Goal: Task Accomplishment & Management: Use online tool/utility

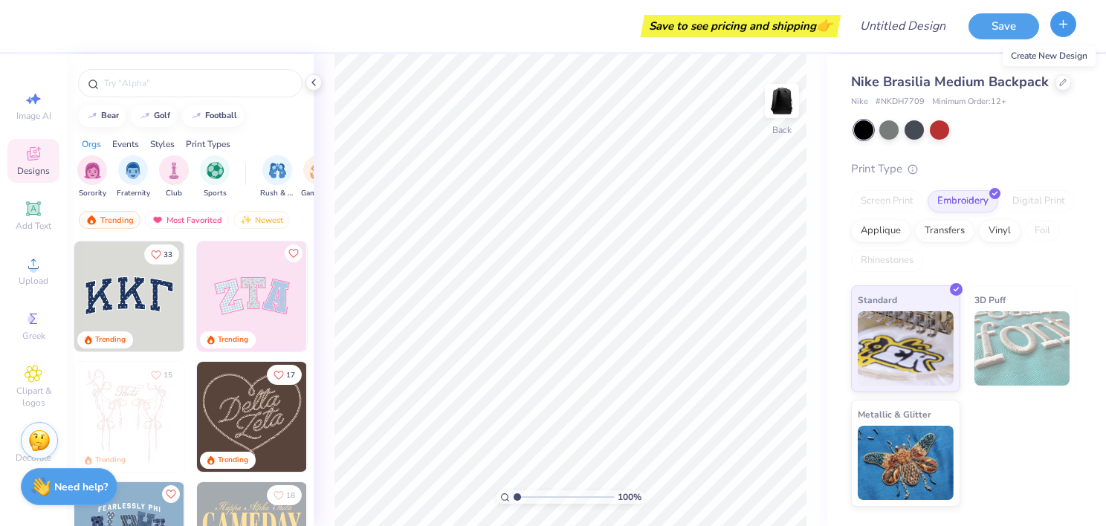
click at [1057, 27] on icon "button" at bounding box center [1063, 24] width 13 height 13
click at [1063, 25] on line "button" at bounding box center [1063, 23] width 0 height 7
click at [317, 82] on icon at bounding box center [314, 83] width 12 height 12
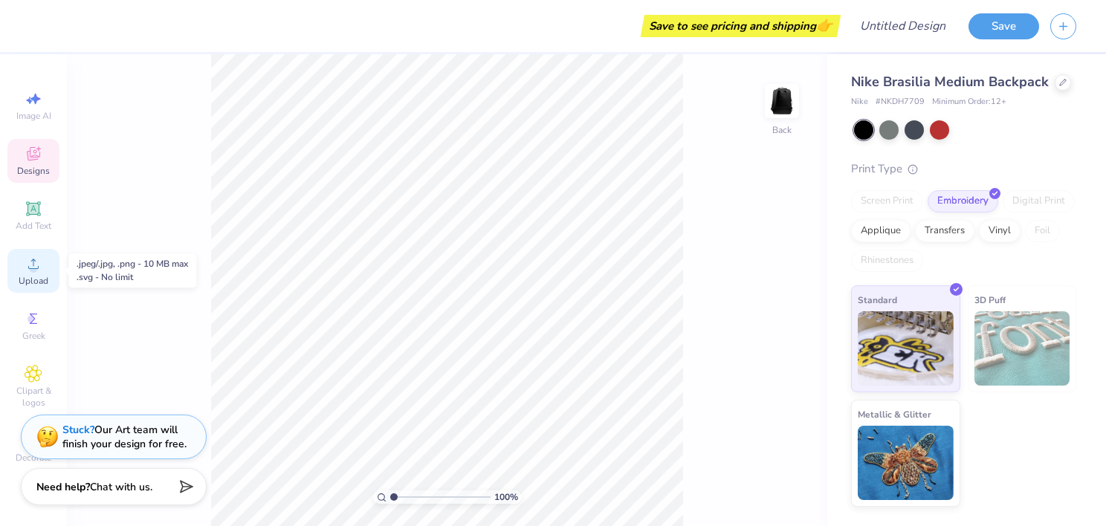
click at [45, 284] on span "Upload" at bounding box center [34, 281] width 30 height 12
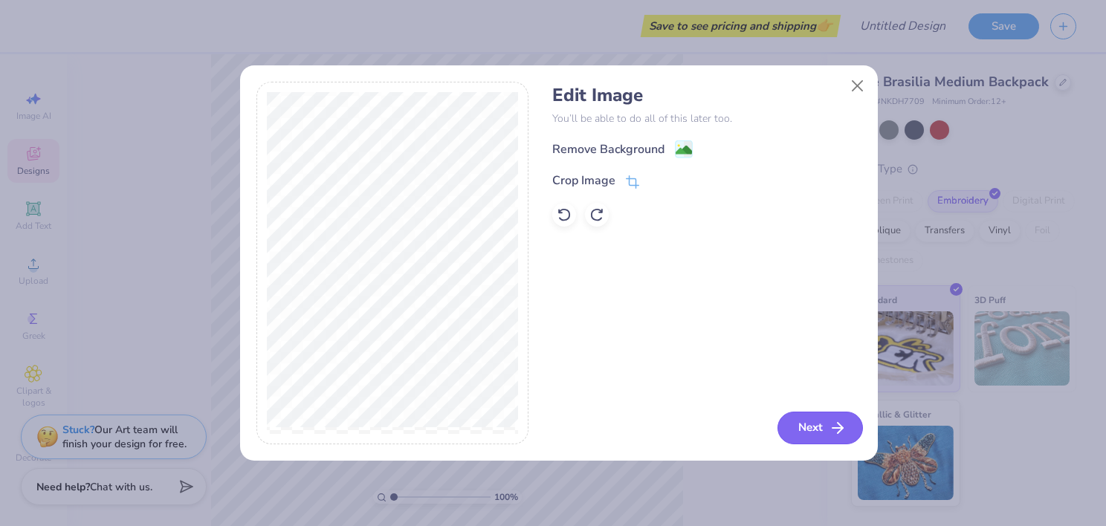
click at [835, 431] on icon "button" at bounding box center [837, 428] width 18 height 18
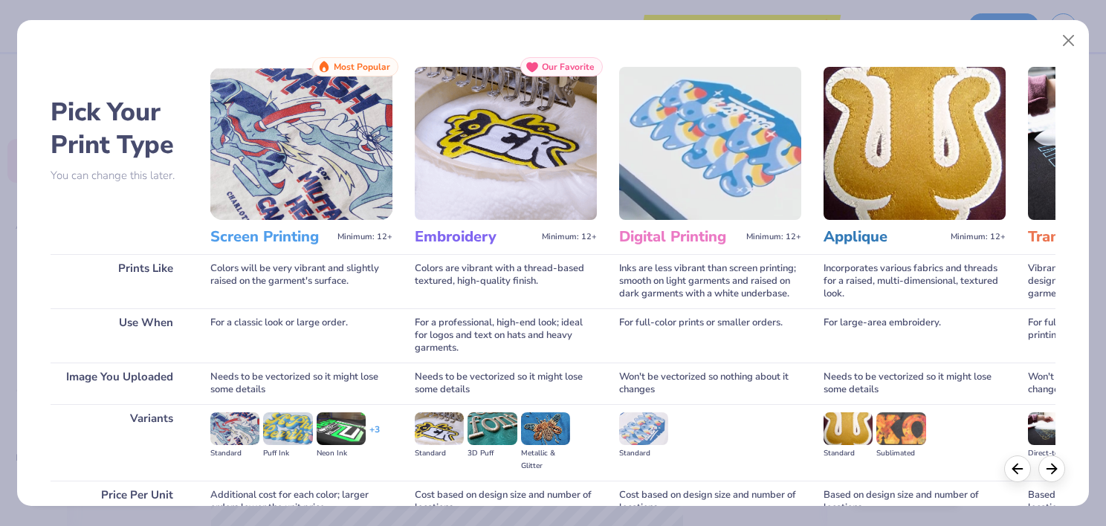
scroll to position [140, 0]
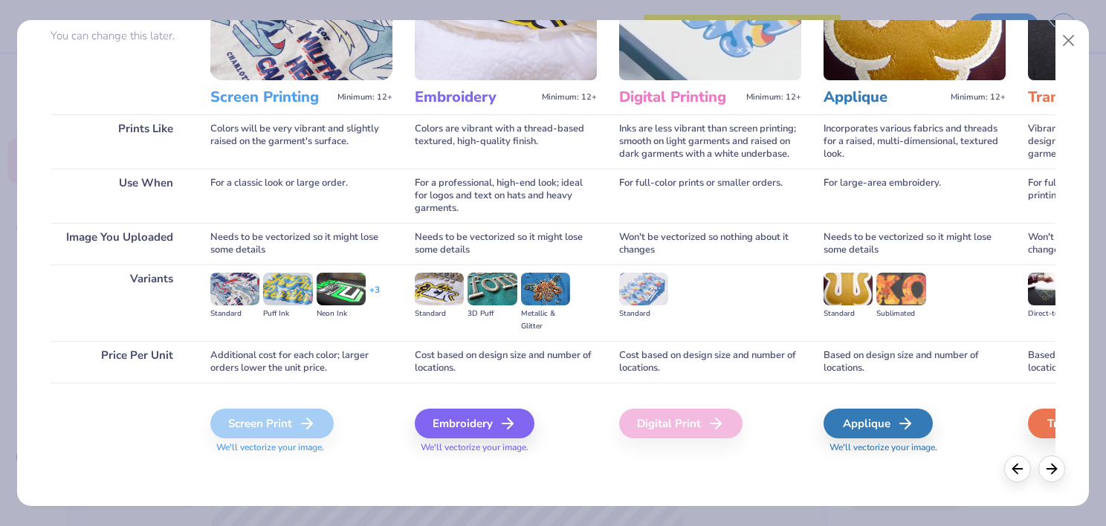
click at [846, 294] on img at bounding box center [847, 289] width 49 height 33
click at [889, 404] on div "Applique We'll vectorize your image." at bounding box center [914, 423] width 182 height 80
click at [889, 419] on div "Applique" at bounding box center [879, 424] width 109 height 30
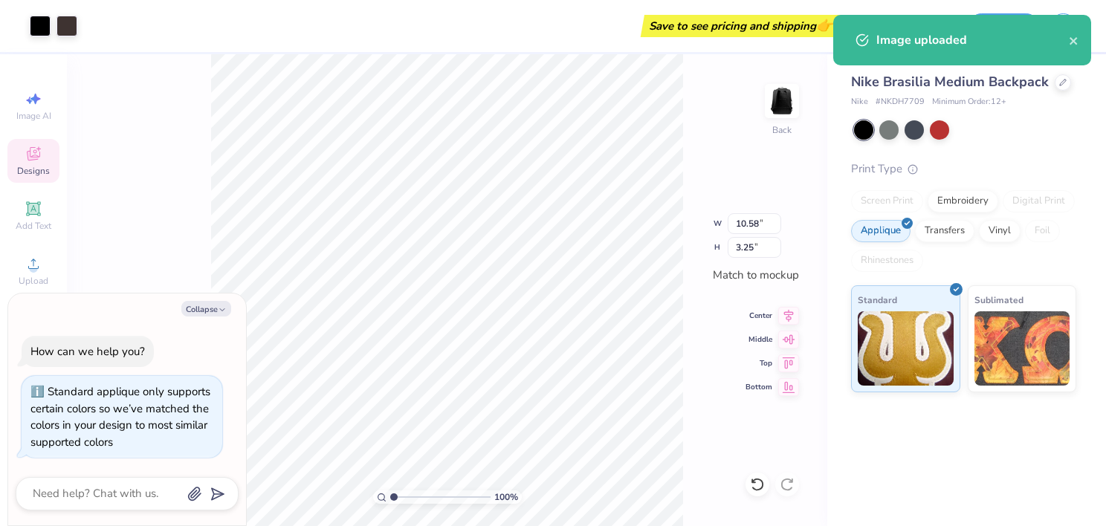
type textarea "x"
type input "9.61"
type input "2.95"
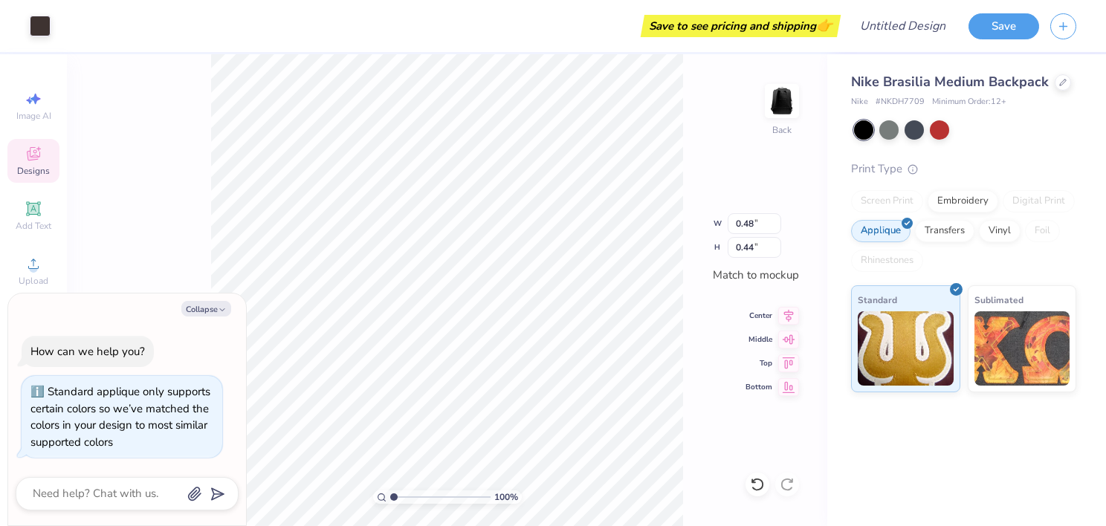
type textarea "x"
type input "0.37"
type textarea "x"
type input "1.71"
type input "1.78"
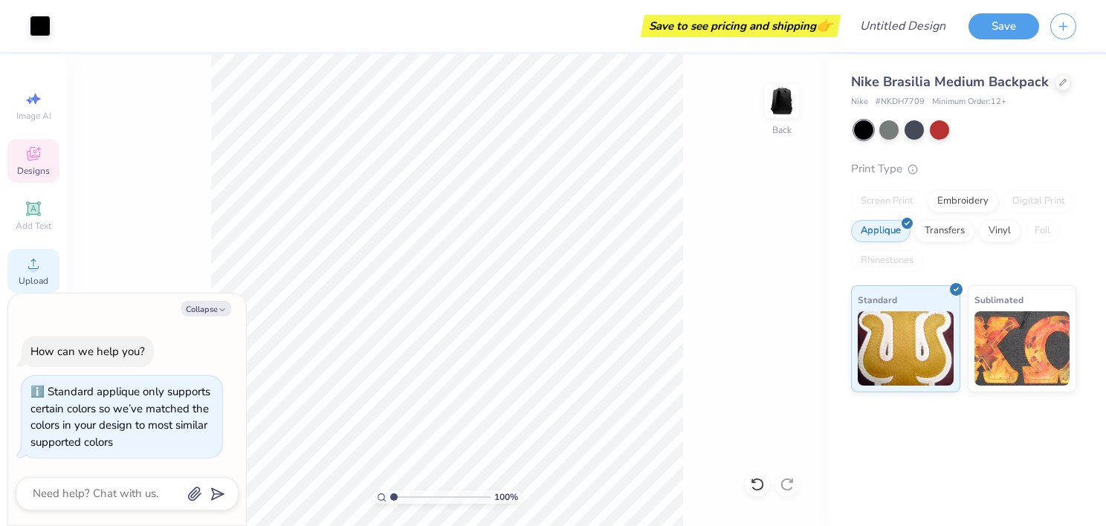
click at [34, 259] on icon at bounding box center [34, 264] width 18 height 18
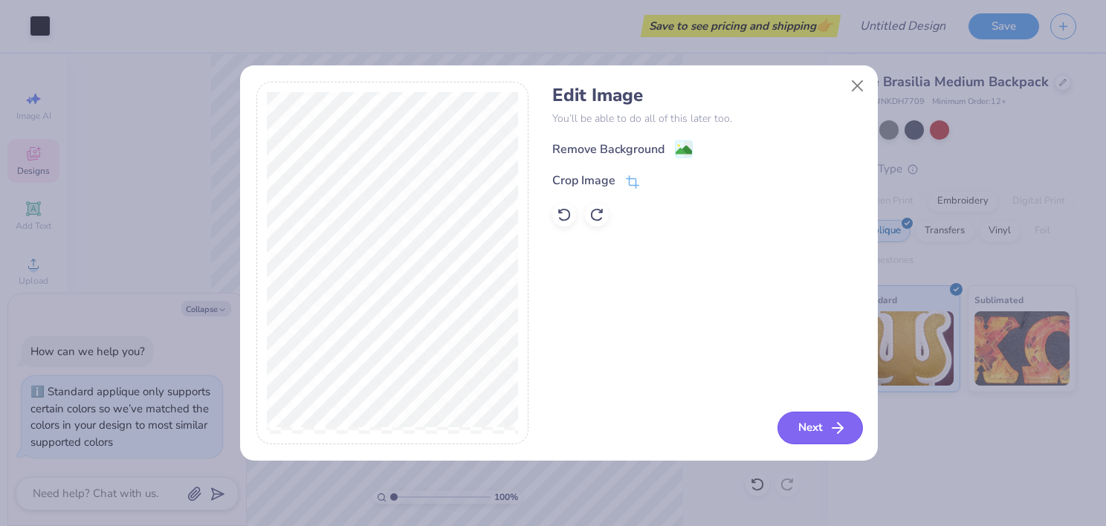
click at [814, 419] on button "Next" at bounding box center [819, 428] width 85 height 33
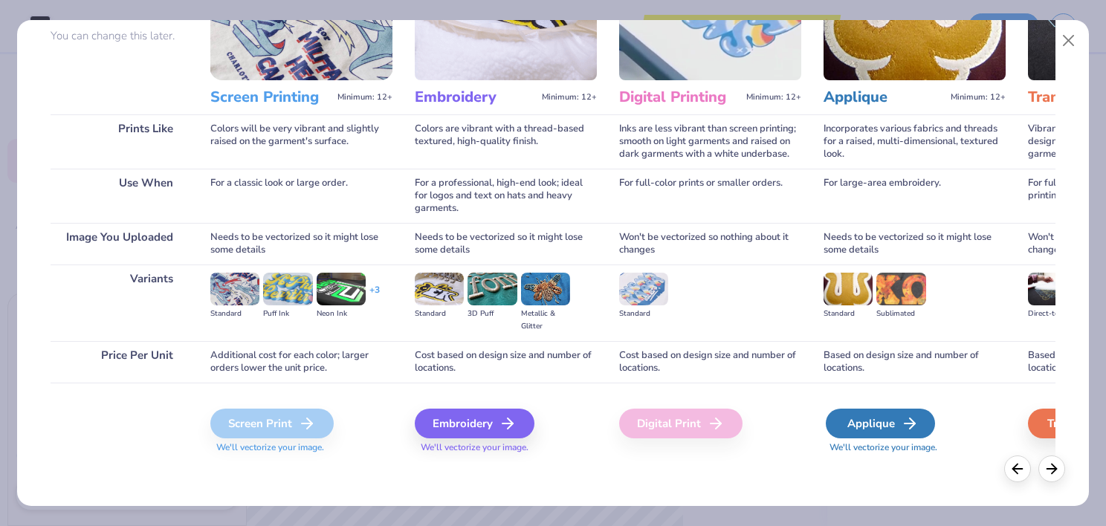
click at [878, 421] on div "Applique" at bounding box center [879, 424] width 109 height 30
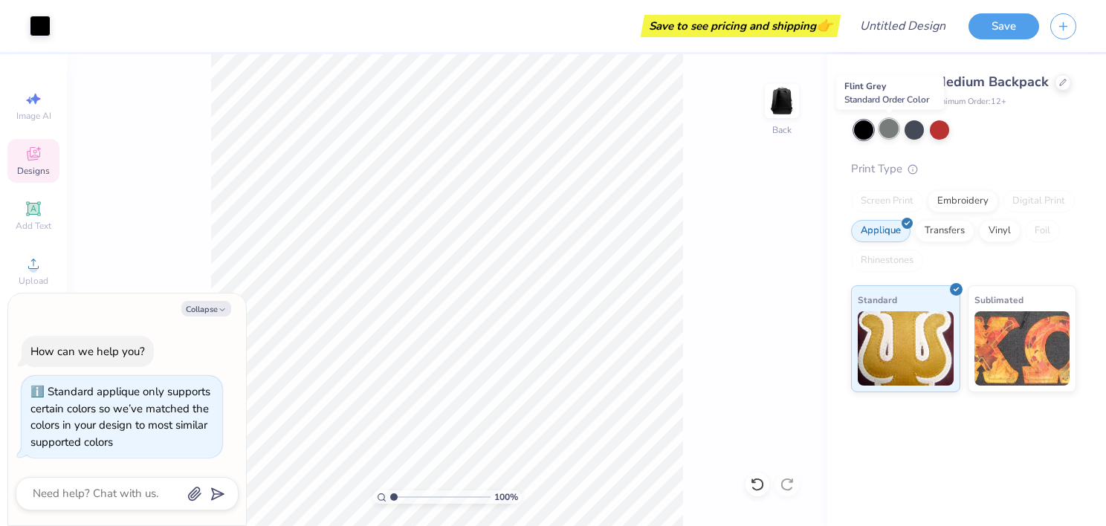
click at [892, 128] on div at bounding box center [888, 128] width 19 height 19
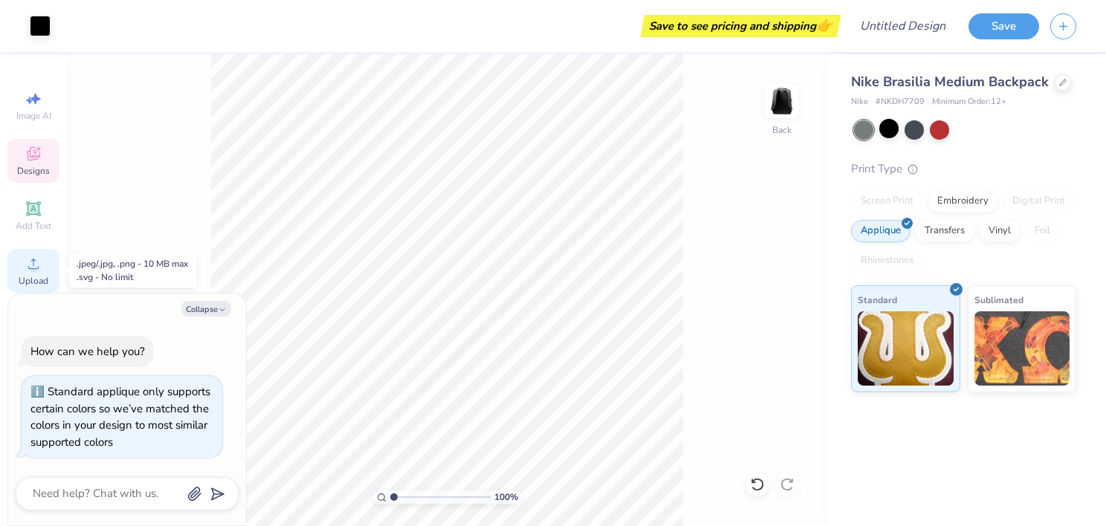
click at [25, 267] on icon at bounding box center [34, 264] width 18 height 18
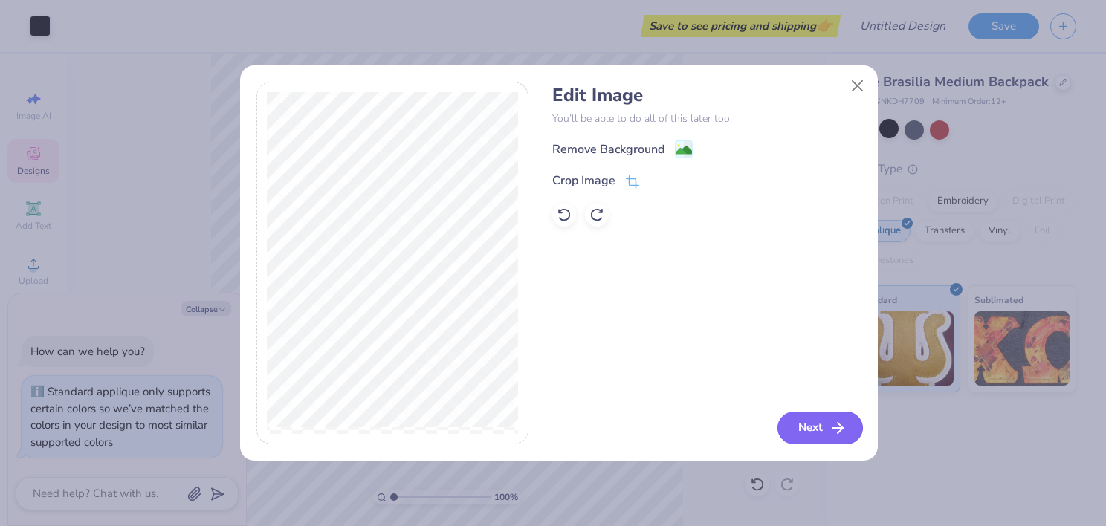
click at [808, 432] on button "Next" at bounding box center [819, 428] width 85 height 33
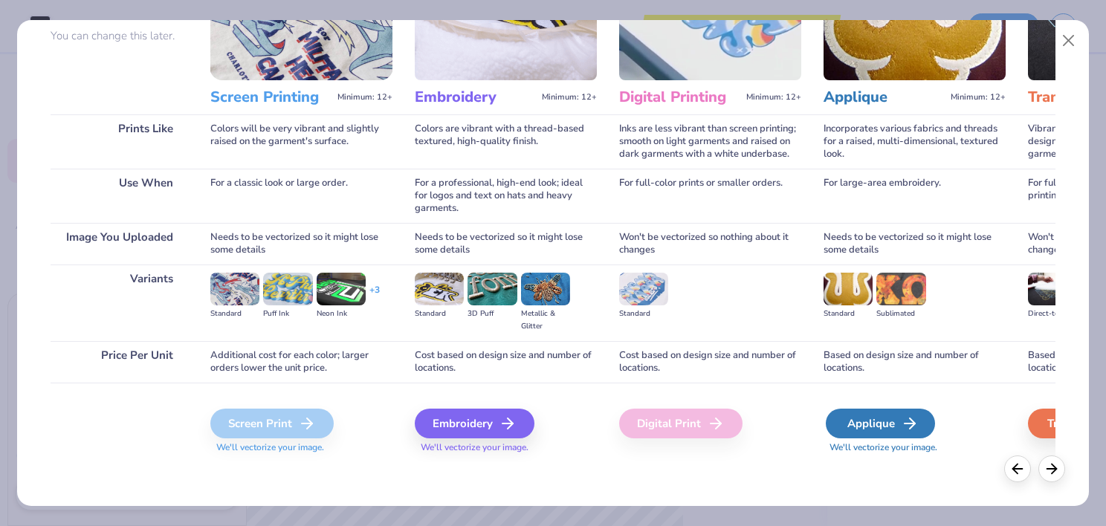
click at [905, 420] on icon at bounding box center [910, 424] width 18 height 18
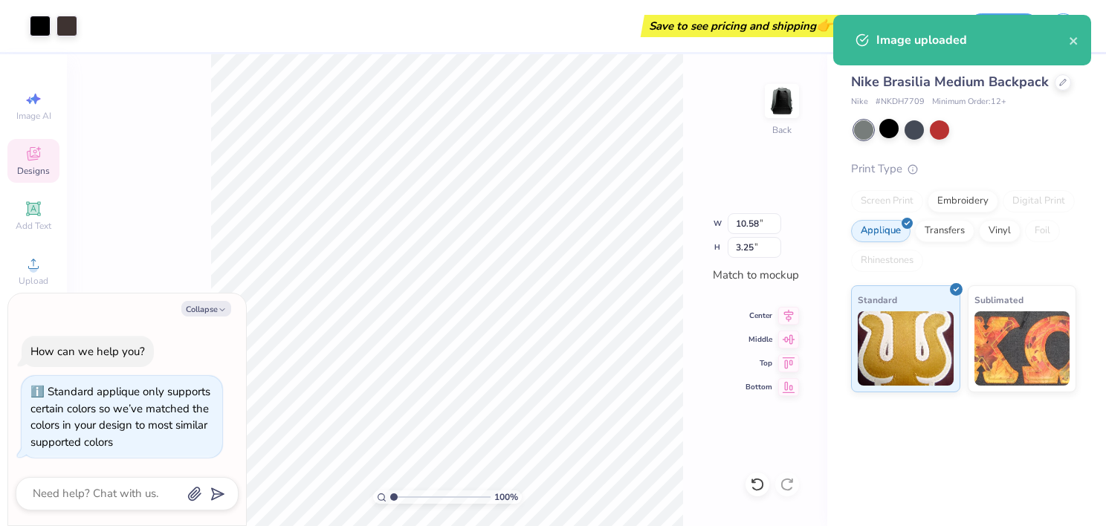
type textarea "x"
type input "8.84"
type input "2.71"
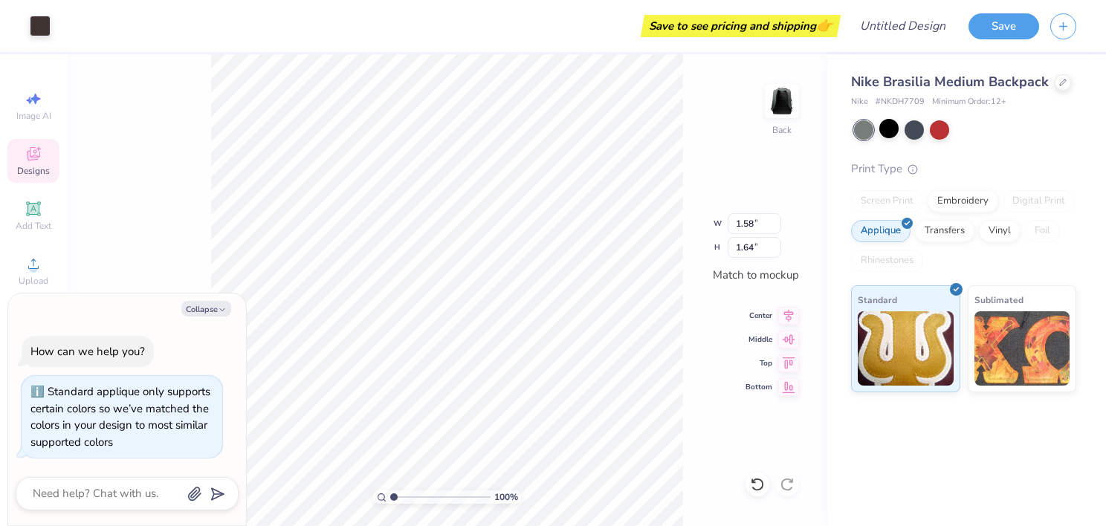
click at [737, 328] on div "100 % Back W 1.58 1.58 " H 1.64 1.64 " Match to mockup Center Middle Top Bottom" at bounding box center [447, 290] width 760 height 472
type textarea "x"
